Goal: Task Accomplishment & Management: Complete application form

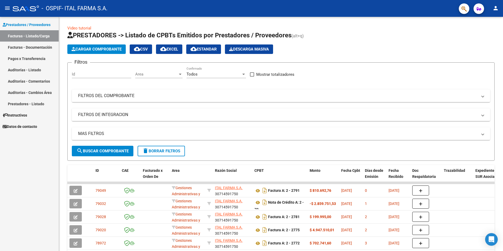
click at [36, 34] on link "Facturas - Listado/Carga" at bounding box center [29, 35] width 59 height 11
click at [87, 48] on span "Cargar Comprobante" at bounding box center [97, 49] width 50 height 5
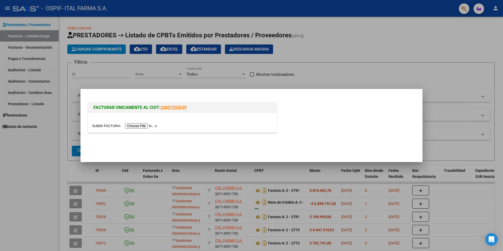
click at [139, 127] on input "file" at bounding box center [125, 126] width 67 height 6
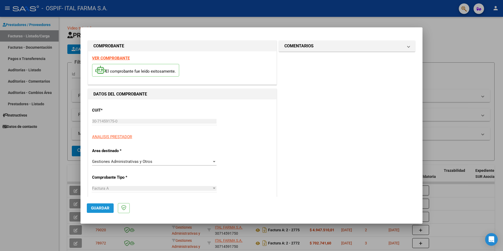
click at [100, 208] on span "Guardar" at bounding box center [100, 208] width 18 height 5
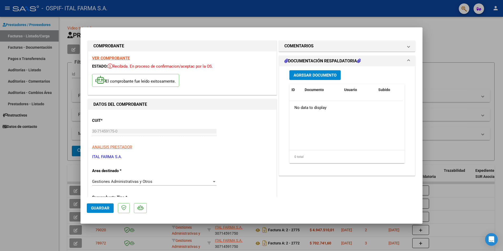
click at [446, 116] on div at bounding box center [251, 125] width 503 height 251
type input "$ 0,00"
